Goal: Transaction & Acquisition: Download file/media

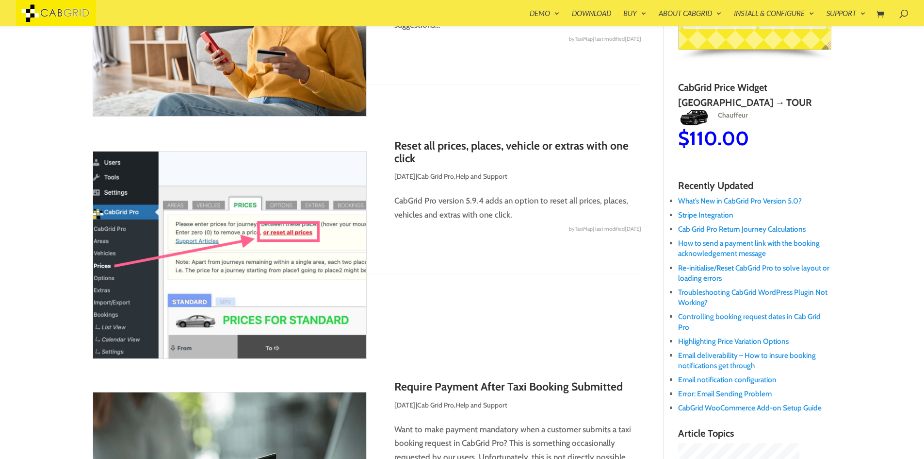
scroll to position [155, 0]
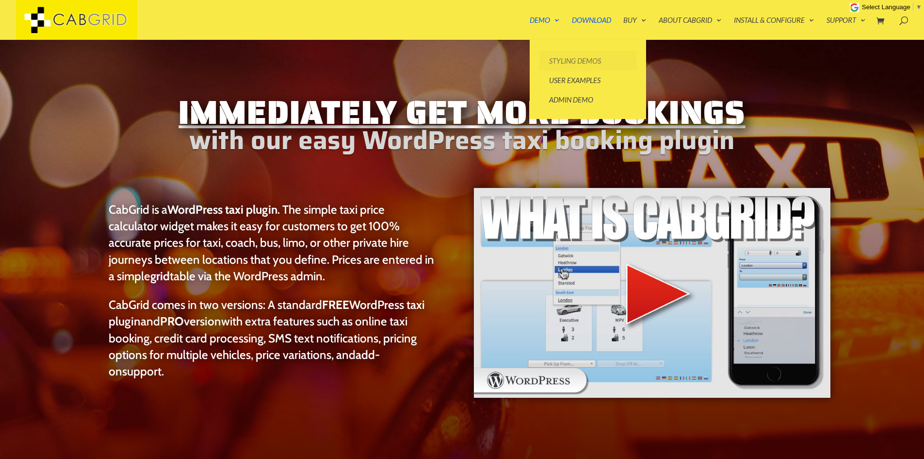
click at [564, 62] on link "Styling Demos" at bounding box center [588, 60] width 97 height 19
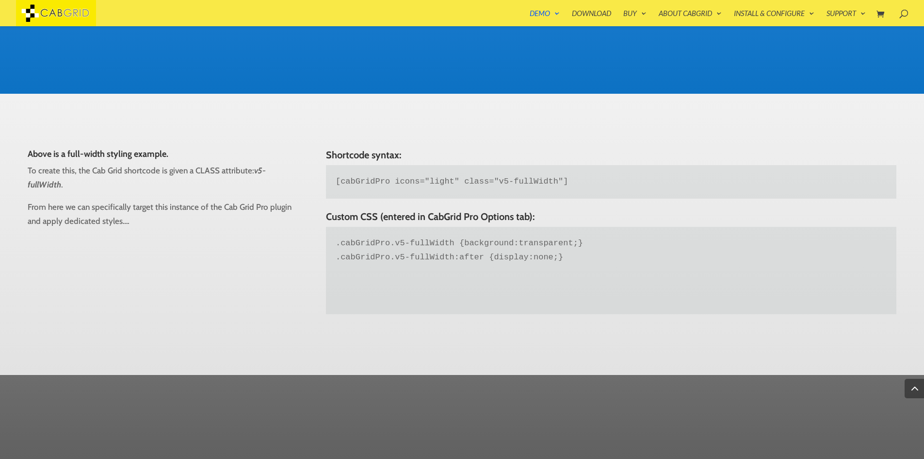
scroll to position [542, 0]
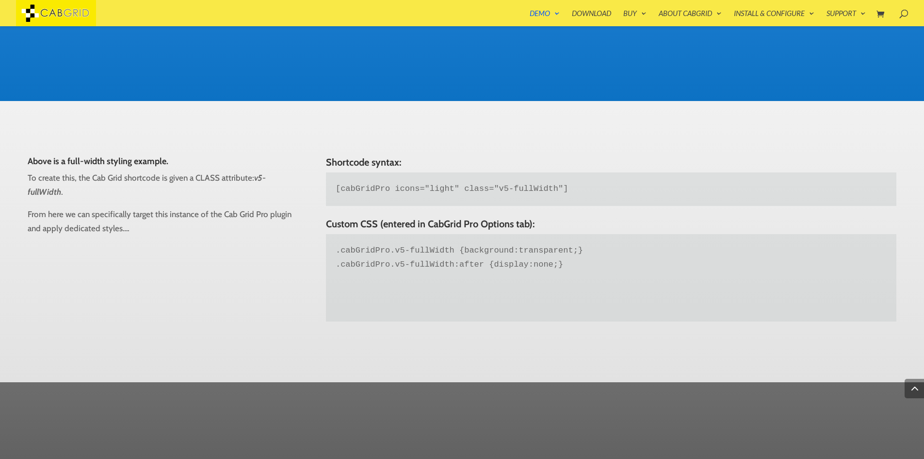
click at [590, 3] on div at bounding box center [477, 13] width 924 height 26
click at [589, 14] on link "Download" at bounding box center [591, 18] width 39 height 16
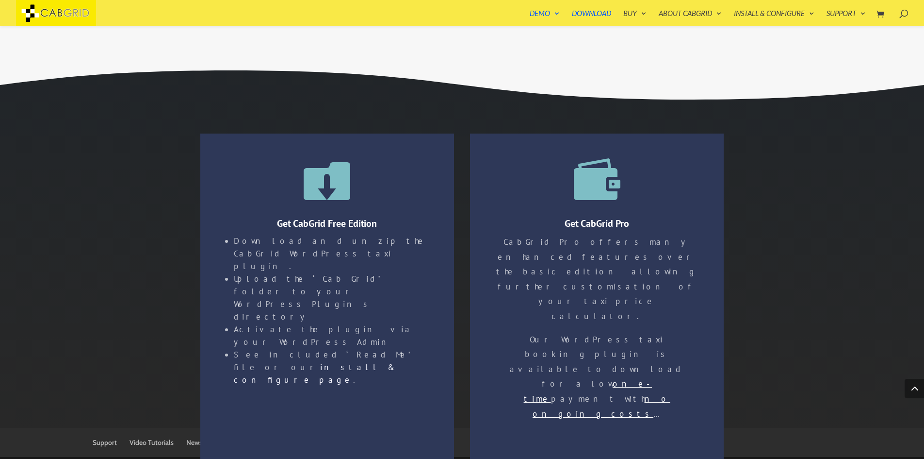
scroll to position [1740, 0]
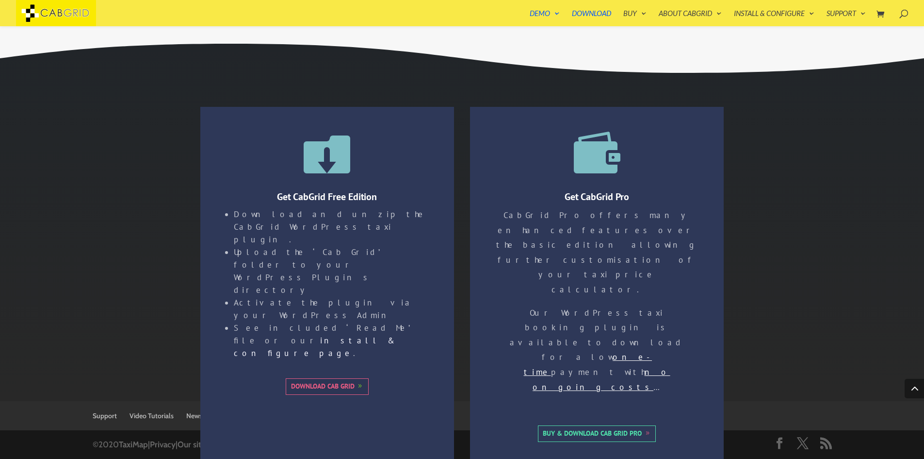
click at [330, 378] on link "Download Cab Grid" at bounding box center [327, 386] width 83 height 16
click at [580, 425] on link "Buy & Download Cab Grid Pro" at bounding box center [597, 433] width 118 height 16
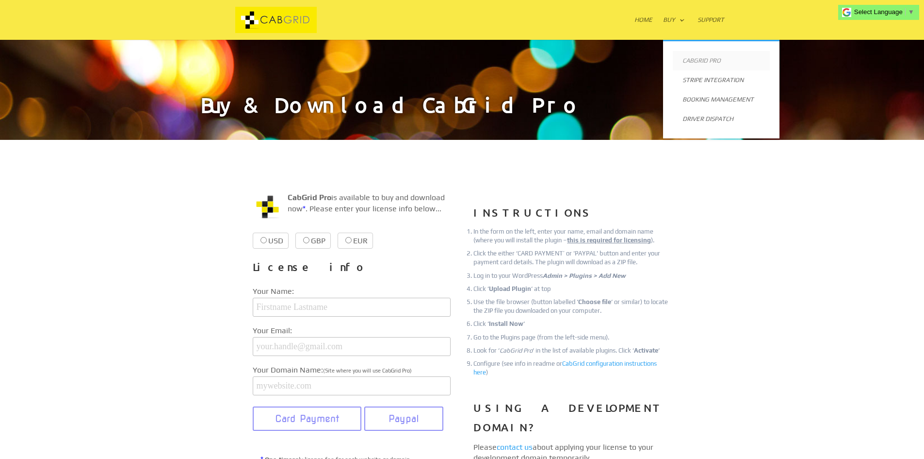
click at [706, 63] on link "CabGrid Pro" at bounding box center [721, 60] width 97 height 19
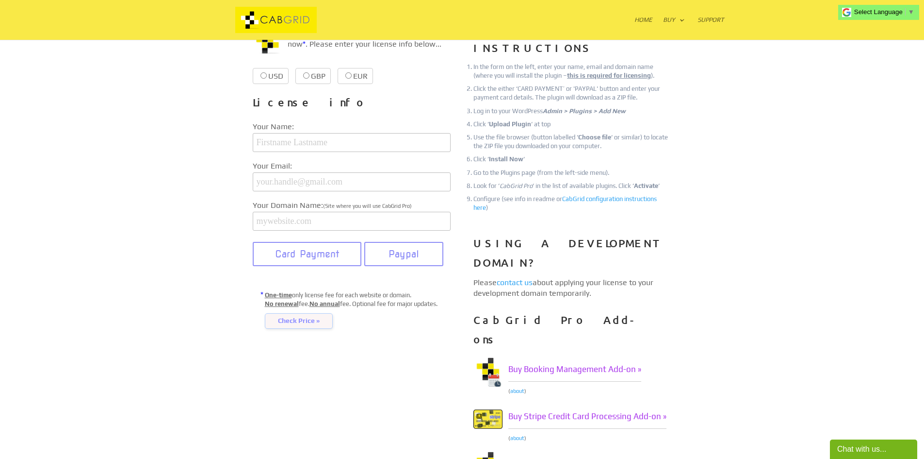
scroll to position [146, 0]
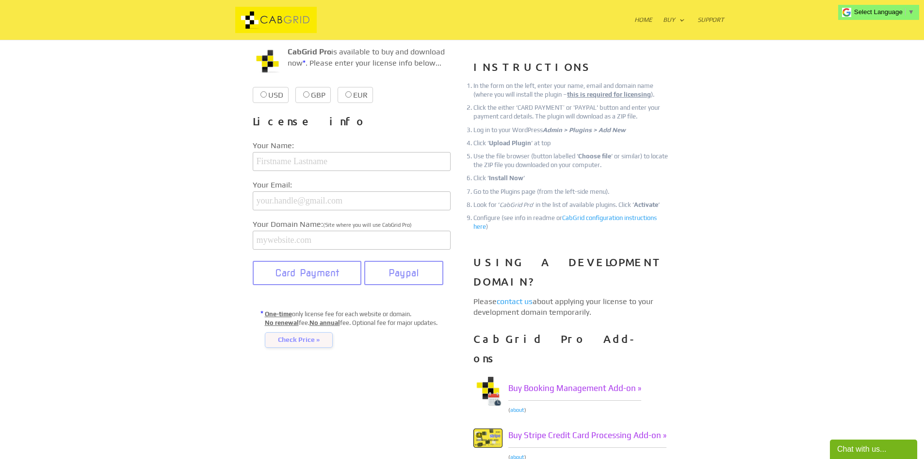
click at [320, 98] on label "GBP £37.99 £37.99" at bounding box center [313, 95] width 35 height 16
click at [310, 98] on input "GBP £37.99 £37.99" at bounding box center [306, 94] width 6 height 6
radio input "true"
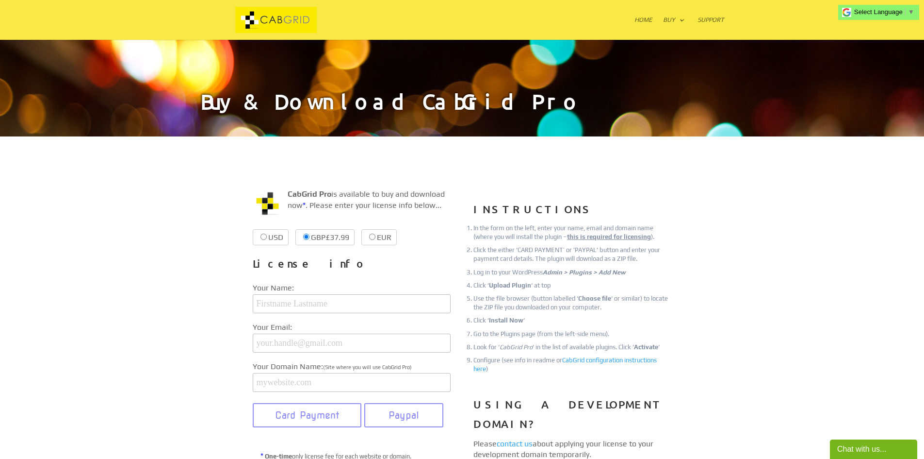
scroll to position [0, 0]
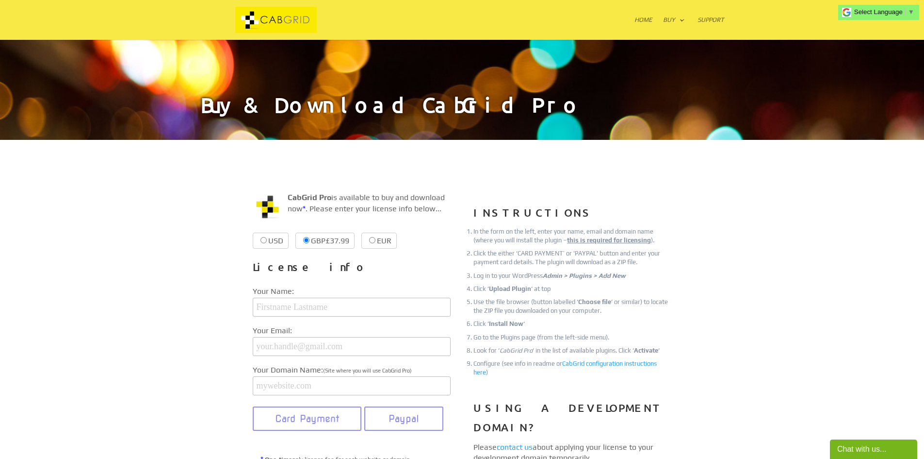
click at [279, 242] on label "USD $39.99 $39.99" at bounding box center [271, 240] width 36 height 16
click at [267, 242] on input "USD $39.99 $39.99" at bounding box center [264, 240] width 6 height 6
radio input "true"
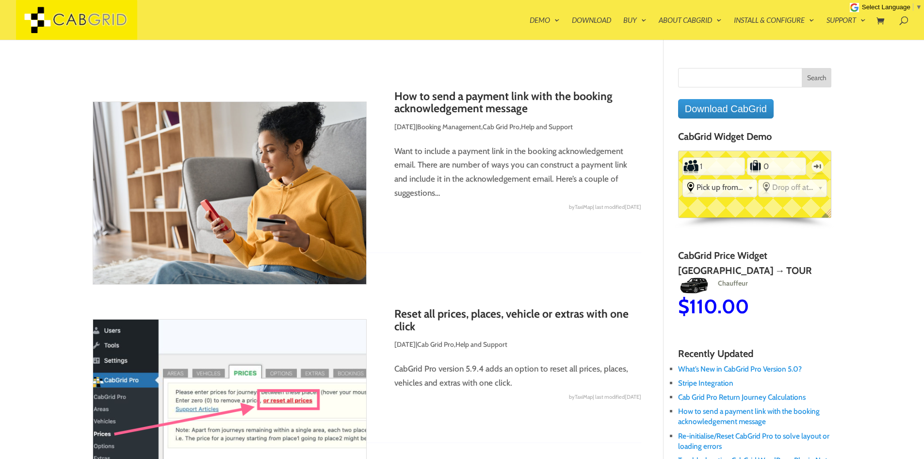
click at [593, 15] on div at bounding box center [477, 20] width 924 height 40
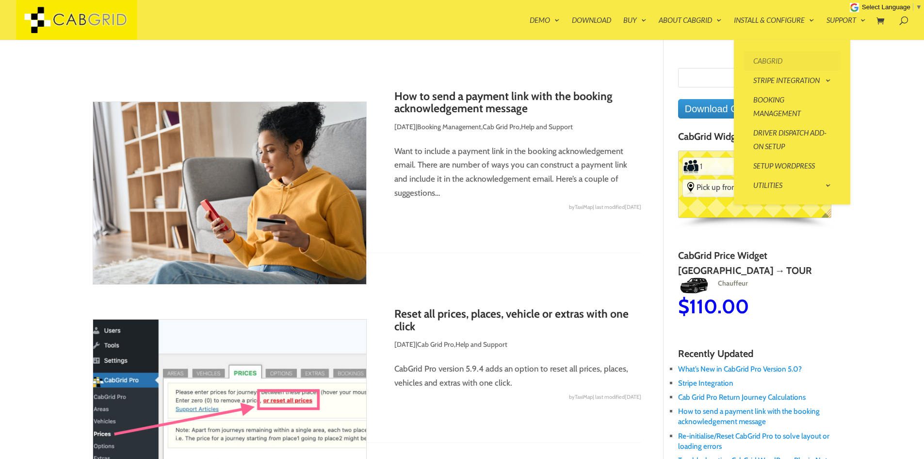
click at [790, 61] on link "CabGrid" at bounding box center [792, 60] width 97 height 19
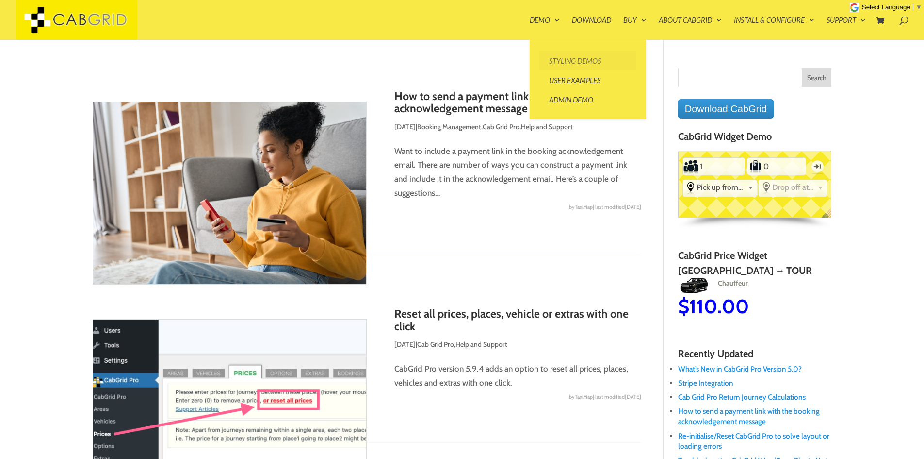
click at [563, 57] on link "Styling Demos" at bounding box center [588, 60] width 97 height 19
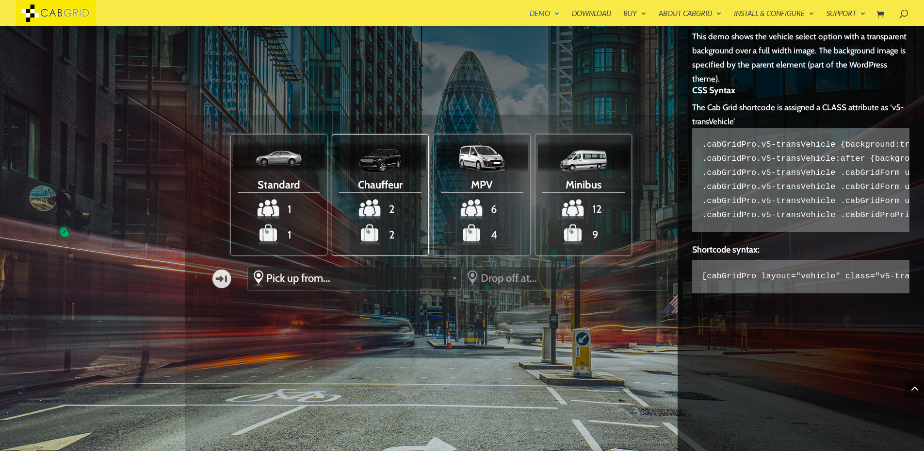
scroll to position [1163, 0]
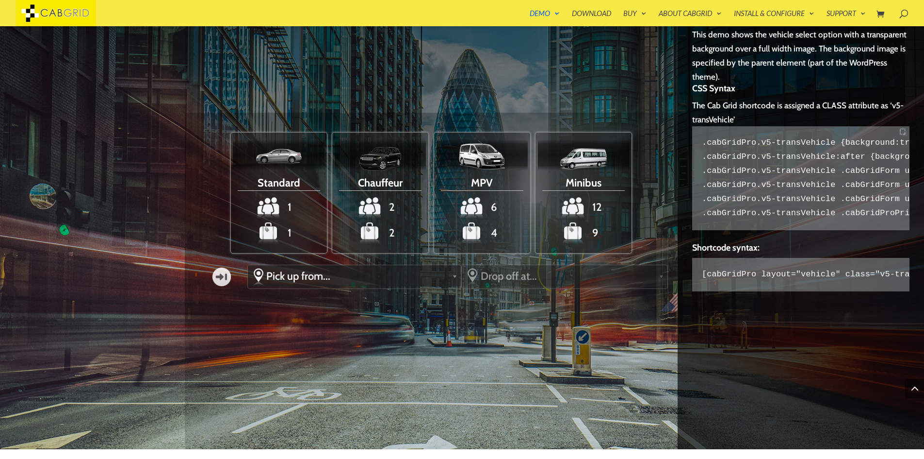
click at [790, 192] on code ".cabGridPro.v5-transVehicle {background:transparent;} .cabGridPro.v5-transVehic…" at bounding box center [800, 177] width 217 height 103
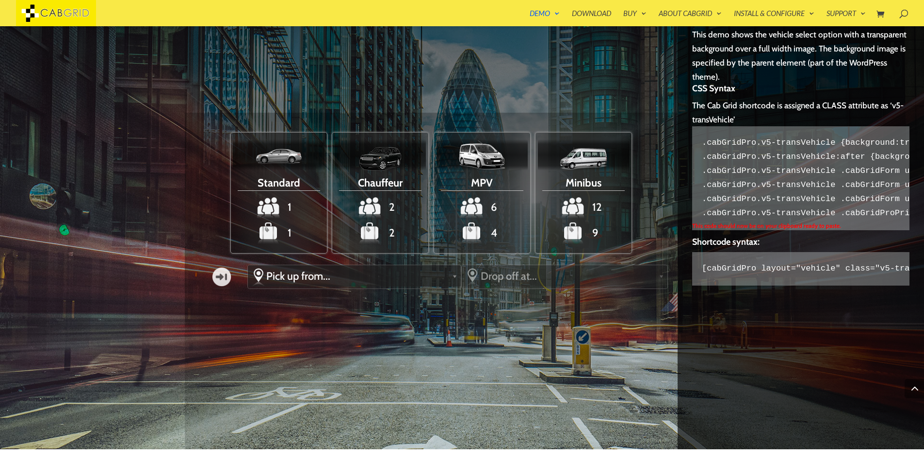
scroll to position [1198, 0]
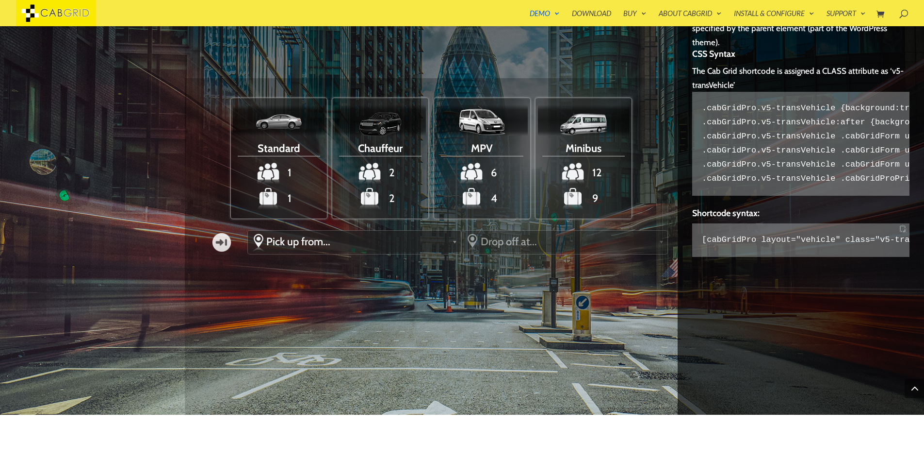
click at [749, 246] on code "[cabGridPro layout="vehicle" class="v5-transVehicle"]" at bounding box center [800, 239] width 217 height 33
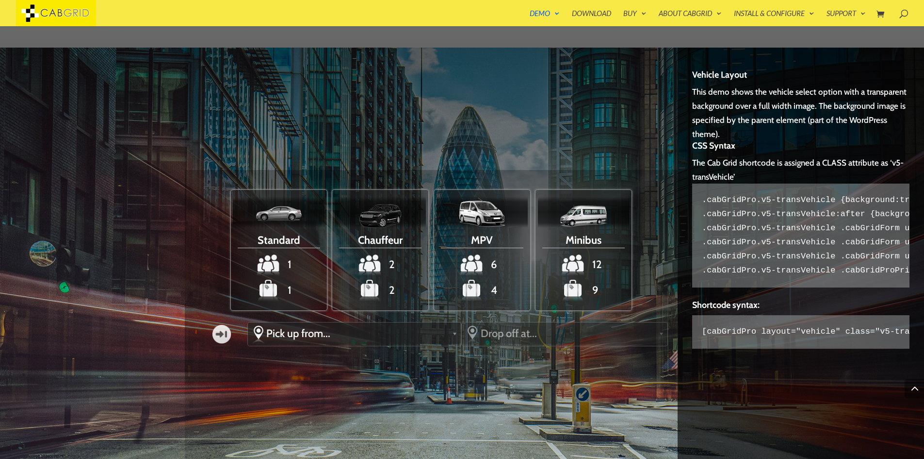
scroll to position [1096, 0]
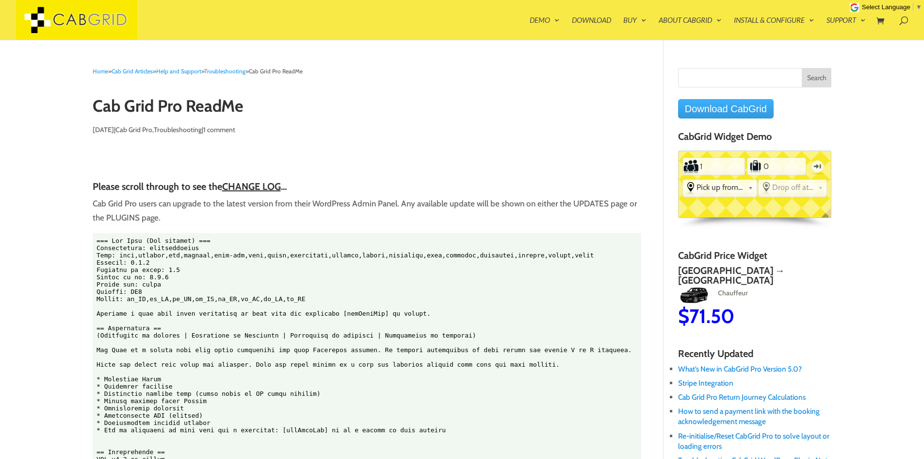
click at [743, 107] on link "Download CabGrid" at bounding box center [726, 108] width 96 height 19
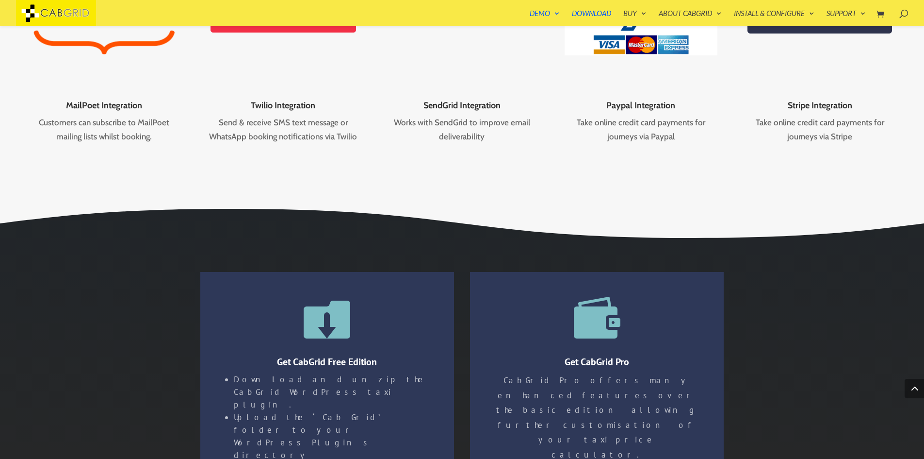
scroll to position [1740, 0]
